Goal: Task Accomplishment & Management: Complete application form

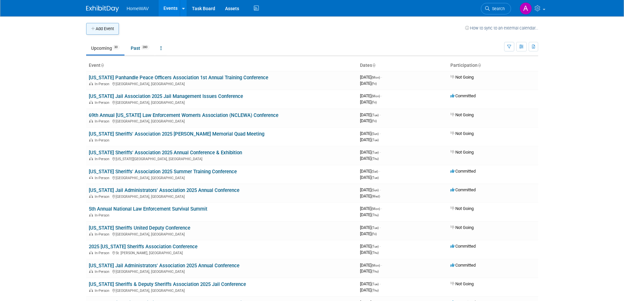
click at [107, 32] on button "Add Event" at bounding box center [102, 29] width 33 height 12
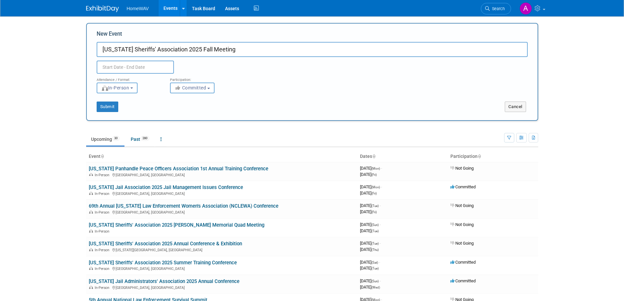
type input "[US_STATE] Sheriffs' Association 2025 Fall Meeting"
click at [134, 63] on input "text" at bounding box center [135, 67] width 77 height 13
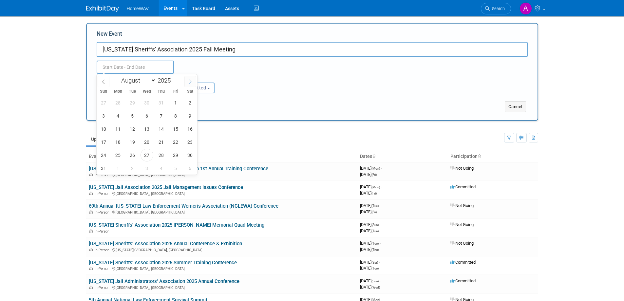
click at [194, 80] on span at bounding box center [191, 81] width 12 height 11
select select "10"
click at [187, 106] on span "1" at bounding box center [190, 102] width 13 height 13
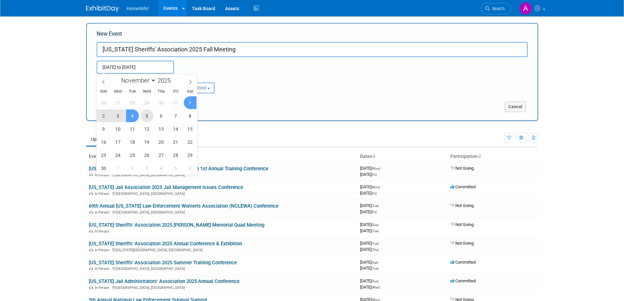
click at [147, 114] on span "5" at bounding box center [147, 115] width 13 height 13
type input "[DATE] to [DATE]"
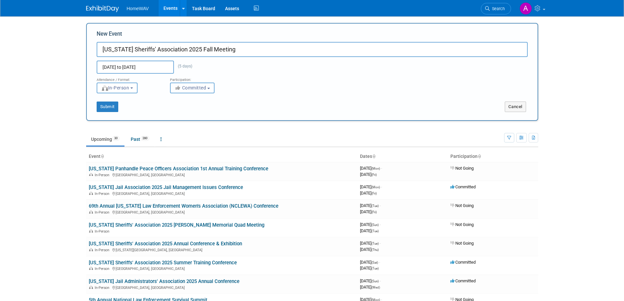
click at [188, 87] on span "Committed" at bounding box center [191, 87] width 32 height 5
click at [193, 111] on label "Considering" at bounding box center [195, 112] width 43 height 9
click at [176, 111] on input "Considering" at bounding box center [174, 113] width 4 height 4
select select "2"
click at [113, 107] on button "Submit" at bounding box center [108, 107] width 22 height 10
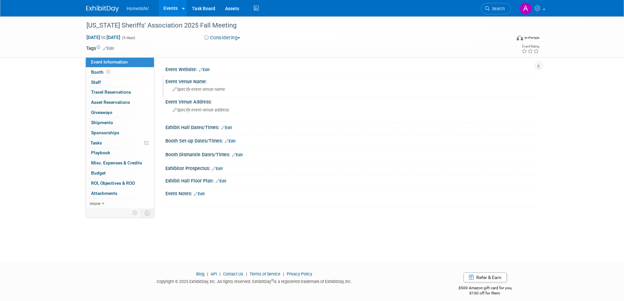
click at [204, 88] on span "Specify event venue name" at bounding box center [199, 89] width 52 height 5
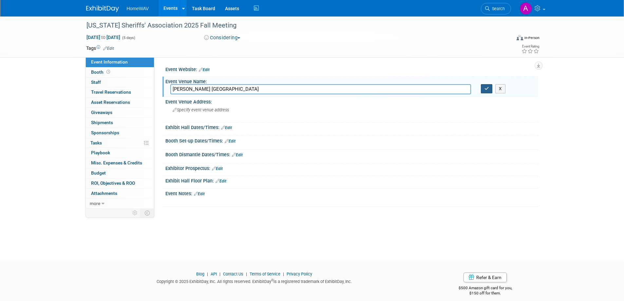
type input "Harrah’s Cherokee Resort"
click at [485, 89] on icon "button" at bounding box center [487, 89] width 5 height 4
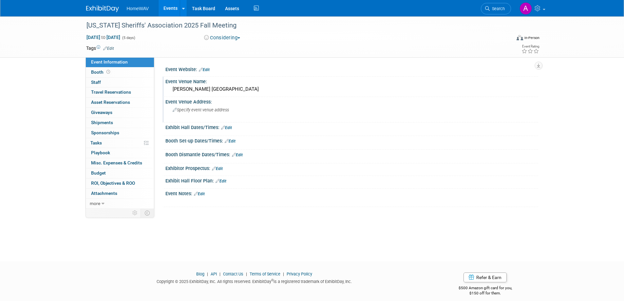
click at [201, 110] on span "Specify event venue address" at bounding box center [201, 110] width 56 height 5
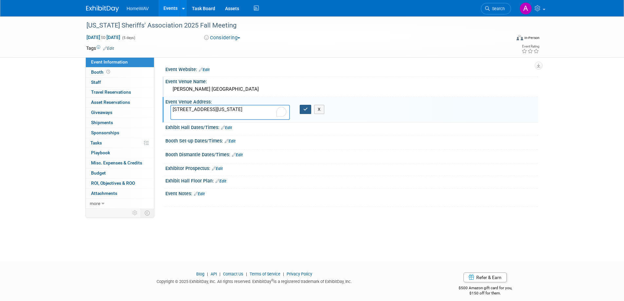
type textarea "777 Casino Drive, Cherokee, North Carolina"
click at [307, 108] on icon "button" at bounding box center [306, 109] width 5 height 4
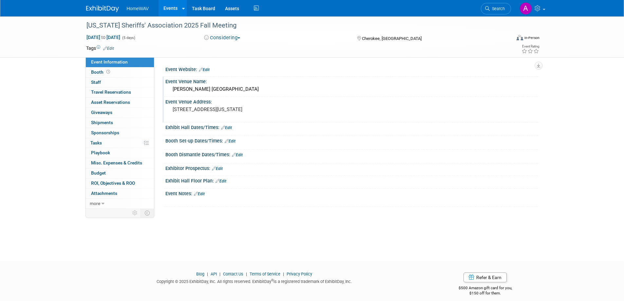
click at [204, 193] on link "Edit" at bounding box center [199, 194] width 11 height 5
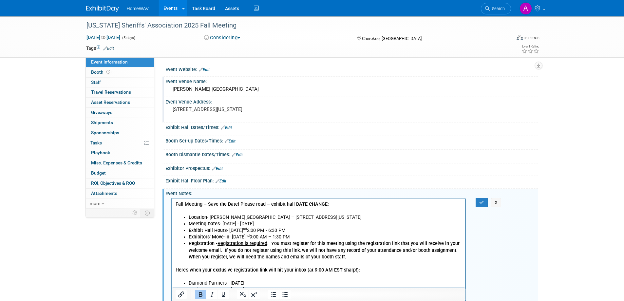
scroll to position [38, 0]
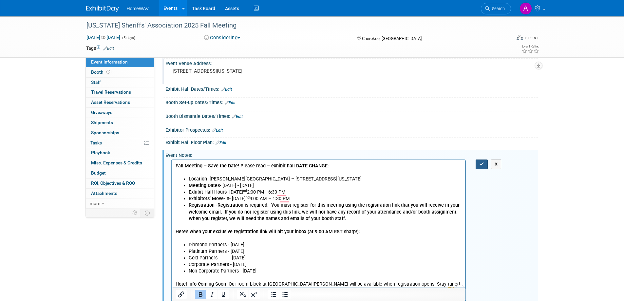
click at [480, 164] on icon "button" at bounding box center [482, 164] width 5 height 5
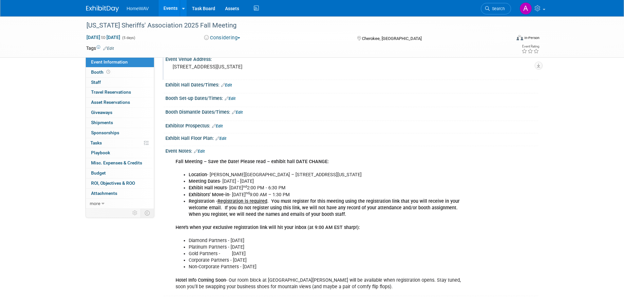
scroll to position [0, 0]
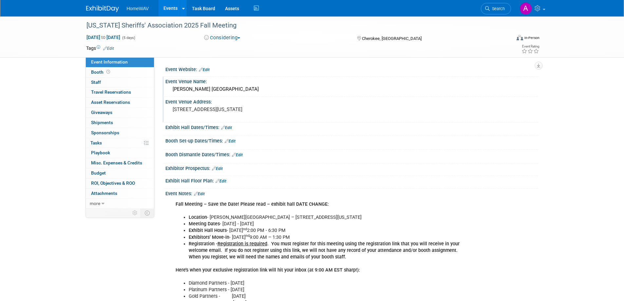
click at [166, 5] on link "Events" at bounding box center [171, 8] width 24 height 16
